Goal: Check status: Check status

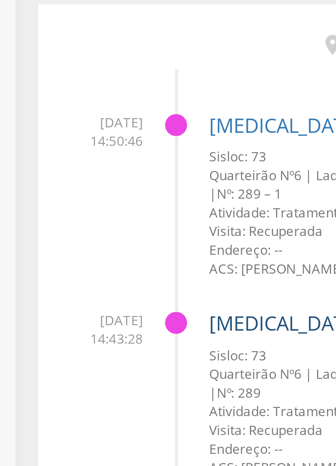
click at [109, 261] on link "[MEDICAL_DATA]" at bounding box center [111, 258] width 59 height 10
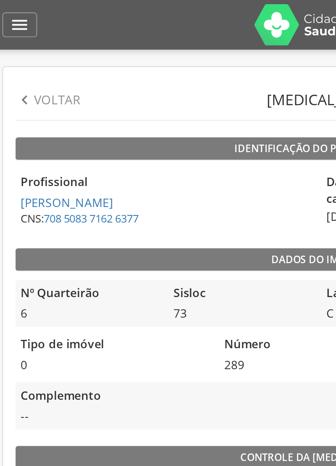
click at [22, 51] on icon "" at bounding box center [19, 50] width 9 height 9
type input "**********"
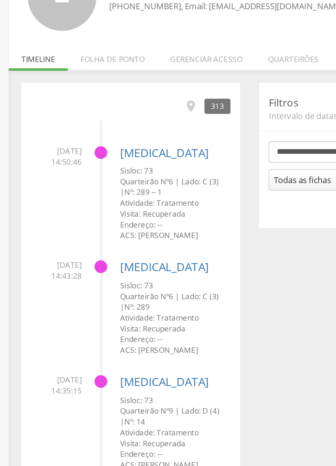
scroll to position [79, 0]
